Goal: Task Accomplishment & Management: Manage account settings

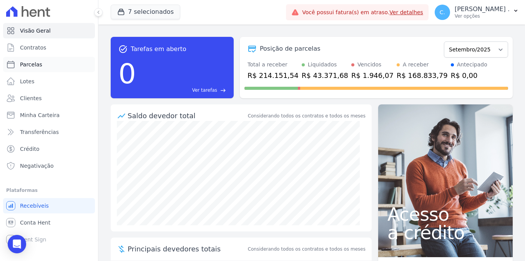
click at [47, 61] on link "Parcelas" at bounding box center [49, 64] width 92 height 15
select select
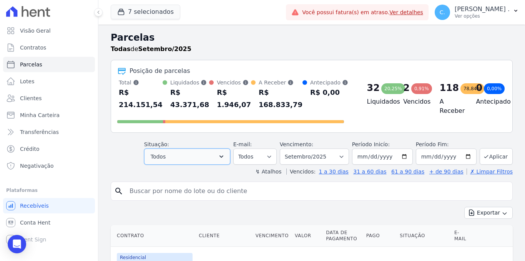
click at [215, 155] on button "Todos" at bounding box center [187, 157] width 86 height 16
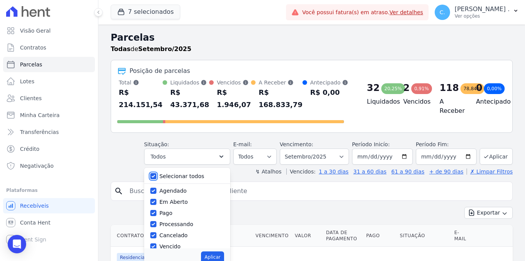
click at [156, 175] on input "Selecionar todos" at bounding box center [153, 176] width 6 height 6
checkbox input "false"
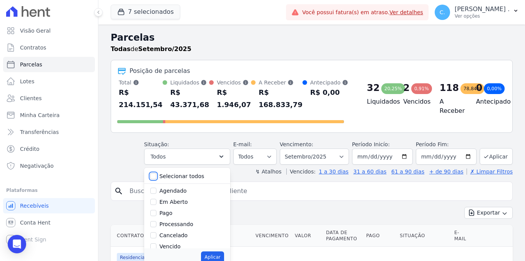
checkbox input "false"
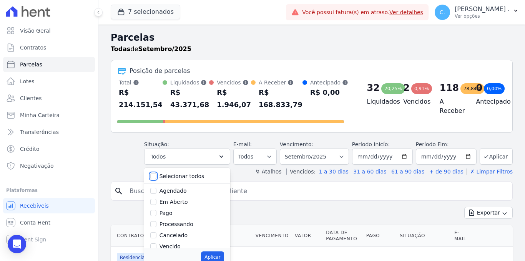
checkbox input "false"
click at [160, 246] on div "Vencido" at bounding box center [187, 246] width 74 height 11
click at [156, 246] on input "Vencido" at bounding box center [153, 247] width 6 height 6
checkbox input "true"
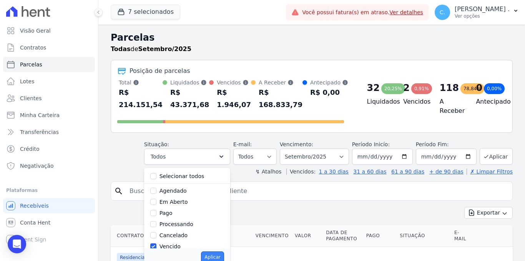
click at [205, 254] on button "Aplicar" at bounding box center [212, 258] width 23 height 12
select select "overdue"
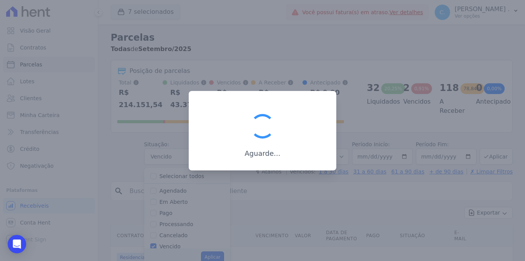
scroll to position [12, 0]
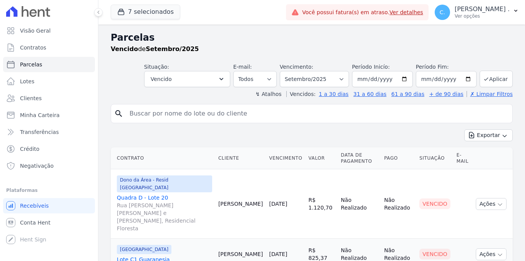
select select
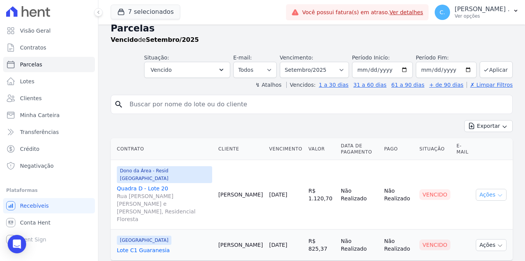
click at [479, 189] on button "Ações" at bounding box center [491, 195] width 31 height 12
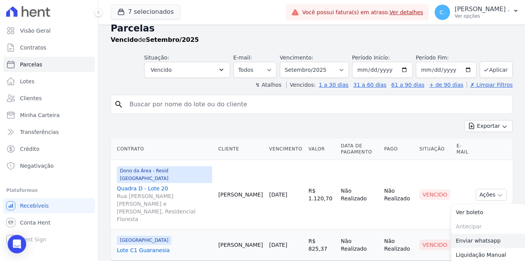
click at [490, 234] on link "Enviar whatsapp" at bounding box center [488, 241] width 74 height 14
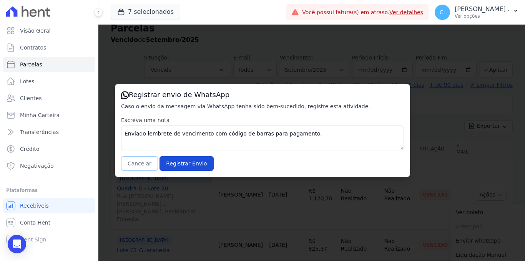
click at [137, 166] on button "Cancelar" at bounding box center [139, 163] width 37 height 15
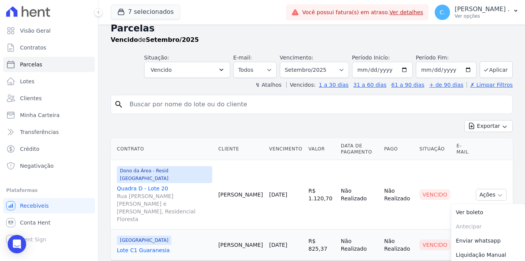
click at [276, 242] on link "[DATE]" at bounding box center [278, 245] width 18 height 6
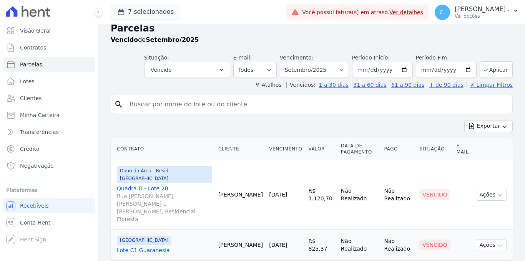
click at [473, 230] on td "Ações Ver boleto [GEOGRAPHIC_DATA] Antecipação não disponível Enviar whatsapp R…" at bounding box center [493, 245] width 40 height 31
click at [483, 239] on button "Ações" at bounding box center [491, 245] width 31 height 12
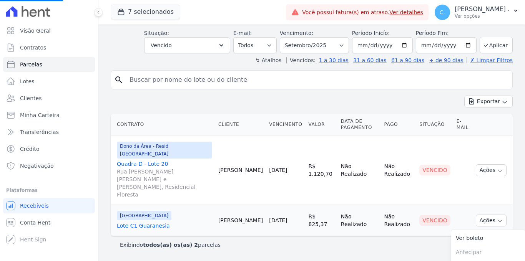
scroll to position [53, 0]
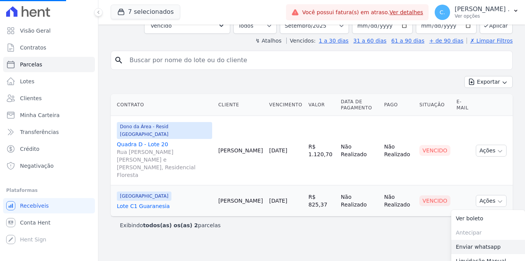
click at [472, 240] on link "Enviar whatsapp" at bounding box center [488, 247] width 74 height 14
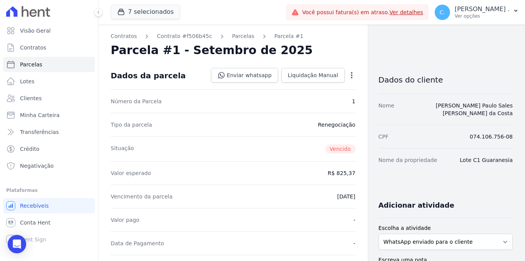
click at [235, 37] on link "Parcelas" at bounding box center [243, 36] width 22 height 8
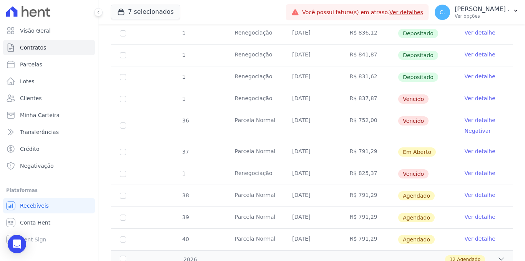
scroll to position [433, 0]
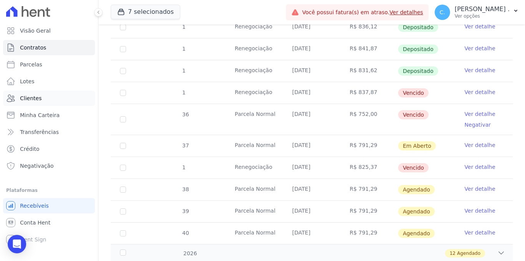
click at [49, 96] on link "Clientes" at bounding box center [49, 98] width 92 height 15
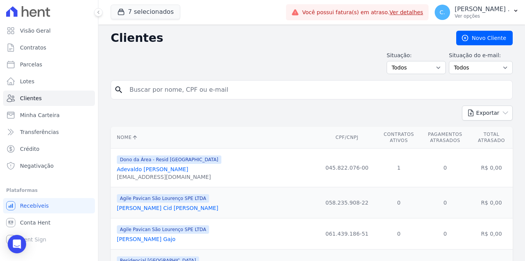
click at [152, 95] on input "search" at bounding box center [317, 89] width 384 height 15
type input "[PERSON_NAME]"
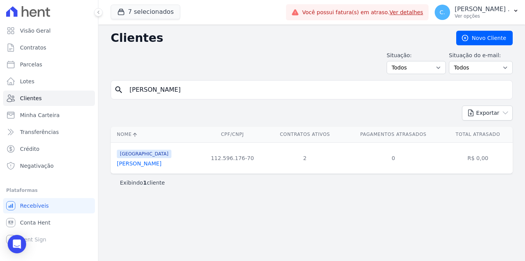
click at [152, 162] on link "[PERSON_NAME]" at bounding box center [139, 164] width 45 height 6
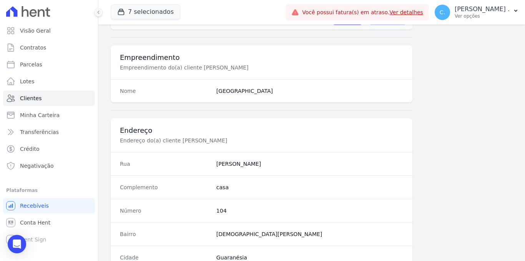
scroll to position [499, 0]
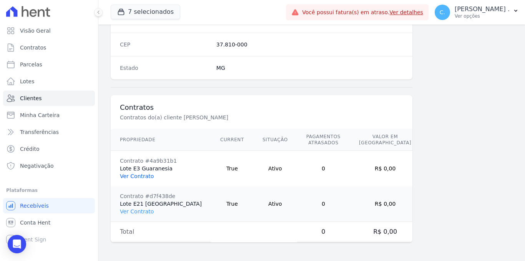
click at [144, 179] on link "Ver Contrato" at bounding box center [137, 176] width 34 height 6
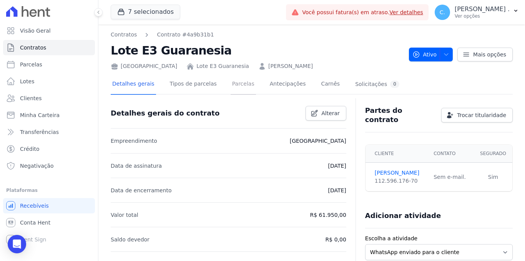
click at [238, 81] on link "Parcelas" at bounding box center [243, 85] width 25 height 20
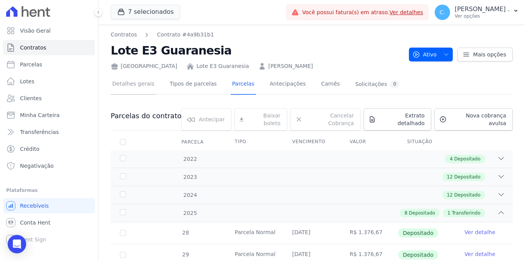
click at [132, 89] on link "Detalhes gerais" at bounding box center [133, 85] width 45 height 20
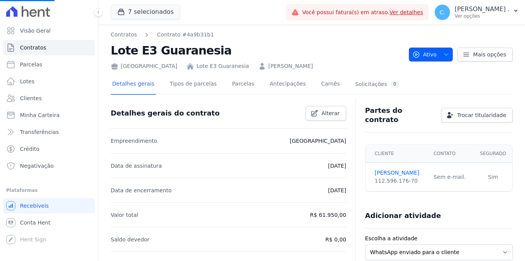
click at [445, 49] on button "Ativo" at bounding box center [431, 55] width 44 height 14
click at [443, 49] on span "button" at bounding box center [445, 54] width 10 height 12
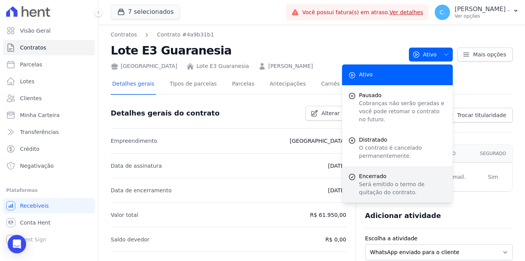
click at [407, 181] on p "Será emitido o termo de quitação do contrato." at bounding box center [403, 189] width 88 height 16
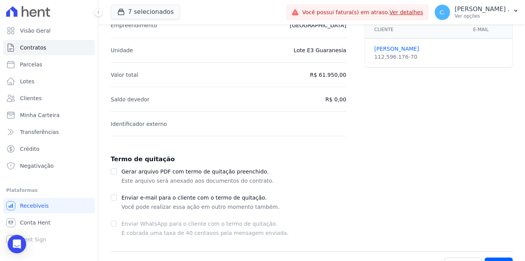
scroll to position [102, 0]
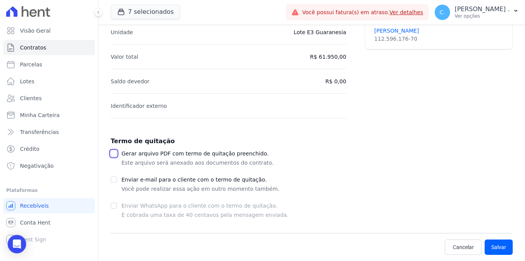
click at [114, 155] on input "checkbox" at bounding box center [114, 154] width 6 height 6
checkbox input "true"
click at [115, 180] on input "checkbox" at bounding box center [114, 180] width 6 height 6
checkbox input "true"
click at [492, 243] on button "Salvar" at bounding box center [499, 247] width 28 height 15
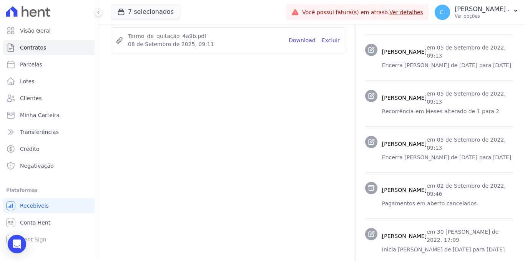
scroll to position [492, 0]
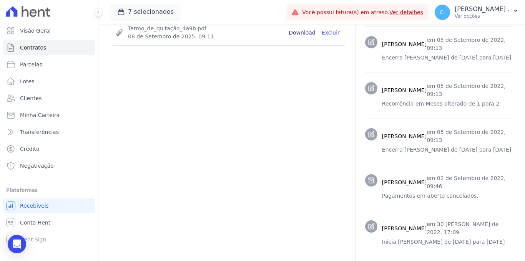
click at [308, 35] on link "Download" at bounding box center [302, 33] width 27 height 8
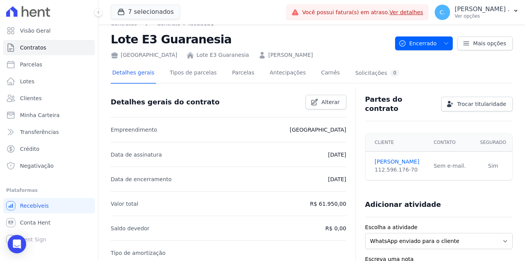
scroll to position [0, 0]
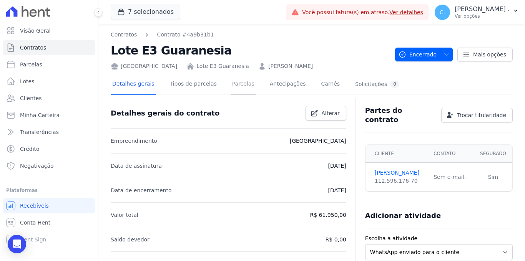
click at [231, 90] on link "Parcelas" at bounding box center [243, 85] width 25 height 20
